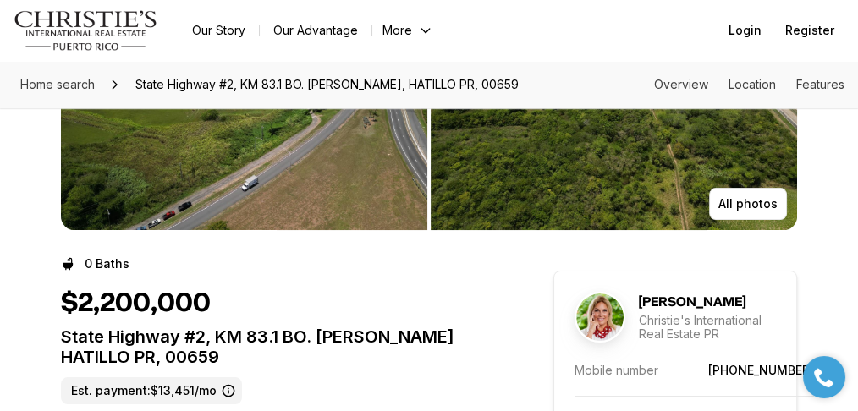
scroll to position [225, 0]
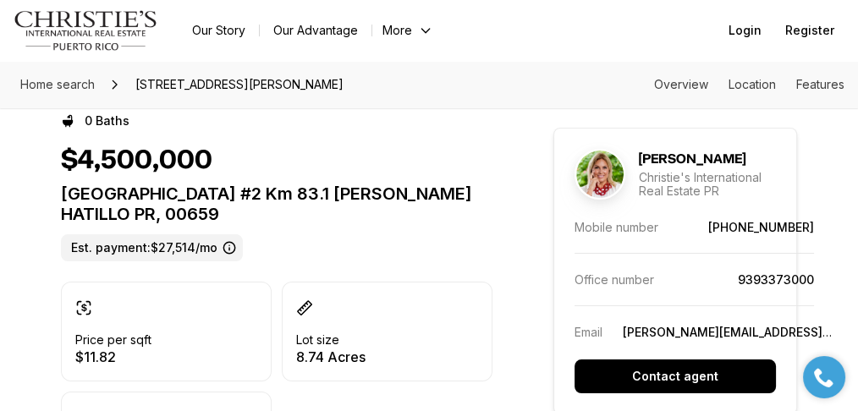
scroll to position [395, 0]
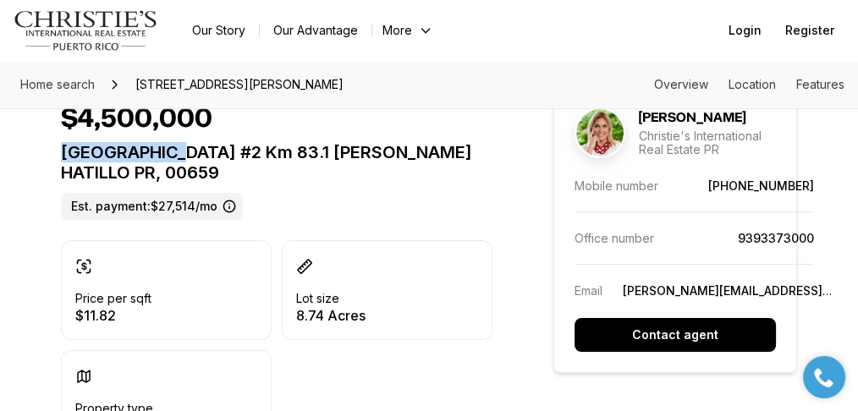
drag, startPoint x: 61, startPoint y: 154, endPoint x: 166, endPoint y: 158, distance: 105.1
click at [166, 158] on p "[GEOGRAPHIC_DATA] #2 Km 83.1 [PERSON_NAME] HATILLO PR, 00659" at bounding box center [277, 162] width 432 height 41
copy p "Stae Road #2"
